Goal: Transaction & Acquisition: Purchase product/service

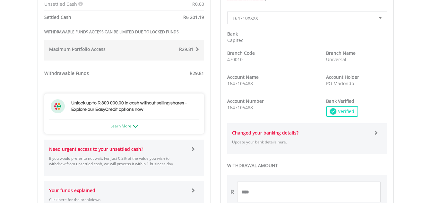
scroll to position [289, 0]
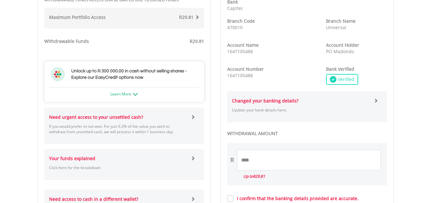
click at [194, 118] on span at bounding box center [193, 117] width 4 height 4
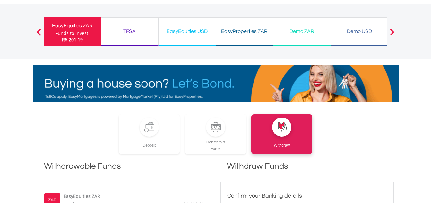
scroll to position [0, 0]
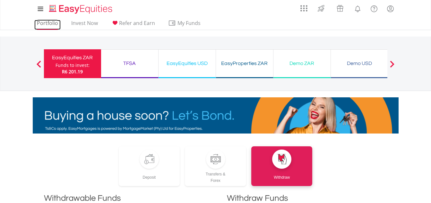
click at [46, 23] on link "Portfolio" at bounding box center [47, 25] width 26 height 10
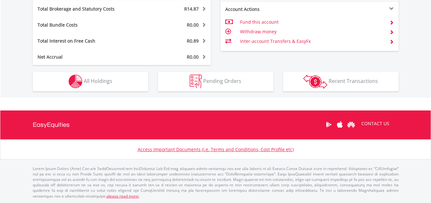
scroll to position [62, 122]
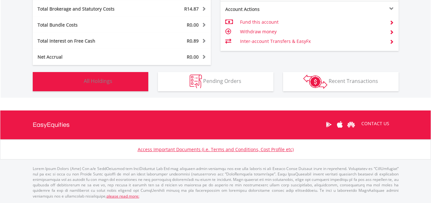
click at [113, 81] on button "Holdings All Holdings" at bounding box center [90, 81] width 115 height 19
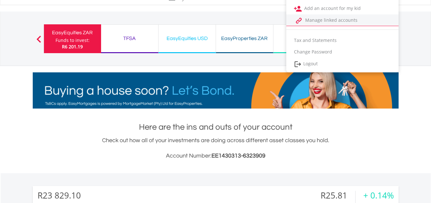
scroll to position [0, 0]
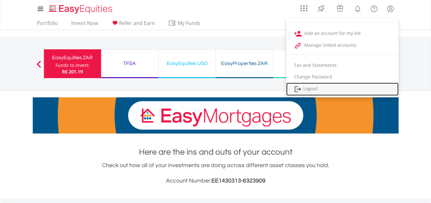
drag, startPoint x: 313, startPoint y: 89, endPoint x: 290, endPoint y: 78, distance: 25.7
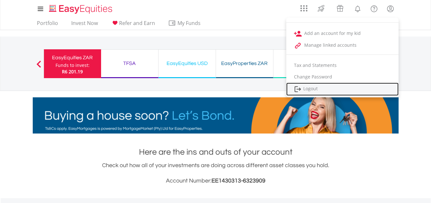
click at [313, 89] on link "Logout" at bounding box center [342, 89] width 112 height 13
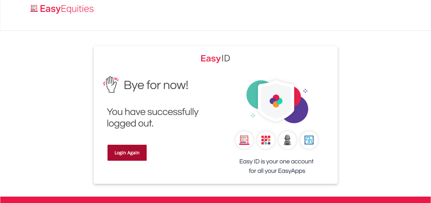
click at [139, 155] on link "Login Again" at bounding box center [126, 153] width 39 height 16
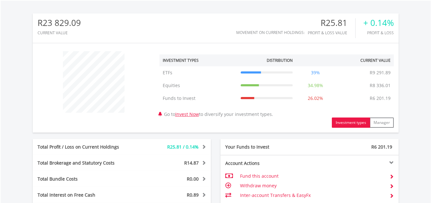
scroll to position [62, 122]
click at [123, 128] on div "﻿ Investment Types Distribution Current Value Show All ETFs ETFs R9 291.89 39% …" at bounding box center [216, 88] width 366 height 90
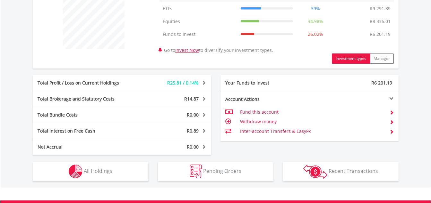
scroll to position [294, 0]
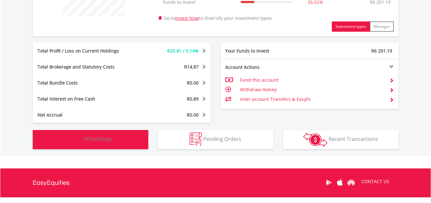
click at [124, 142] on button "Holdings All Holdings" at bounding box center [90, 139] width 115 height 19
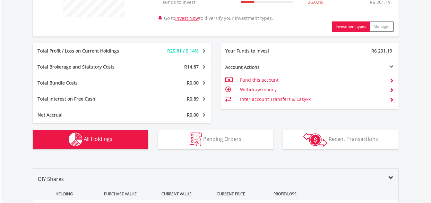
scroll to position [463, 0]
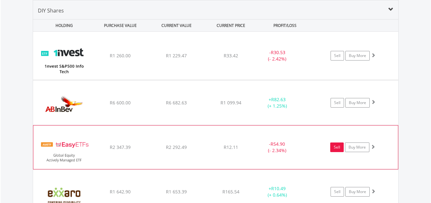
click at [337, 148] on link "Sell" at bounding box center [336, 148] width 13 height 10
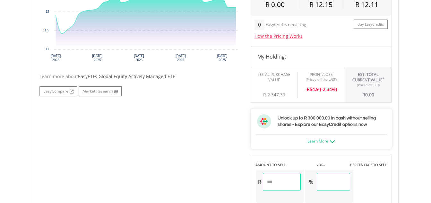
scroll to position [289, 0]
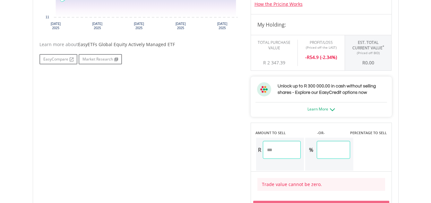
click at [284, 150] on input "number" at bounding box center [282, 150] width 38 height 18
click at [341, 152] on input "***" at bounding box center [333, 150] width 33 height 18
type input "*"
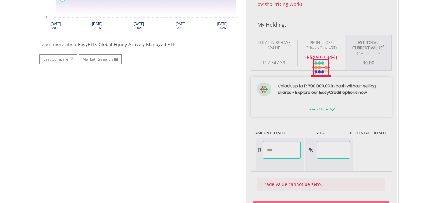
type input "*"
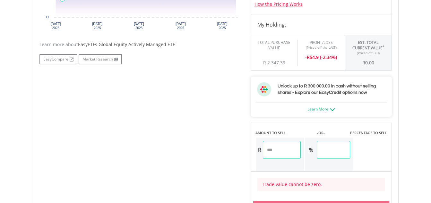
type input "*"
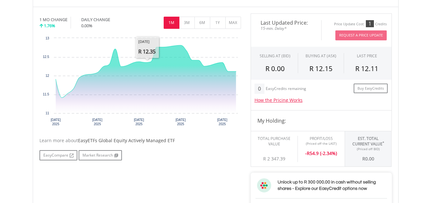
scroll to position [0, 0]
